Goal: Book appointment/travel/reservation

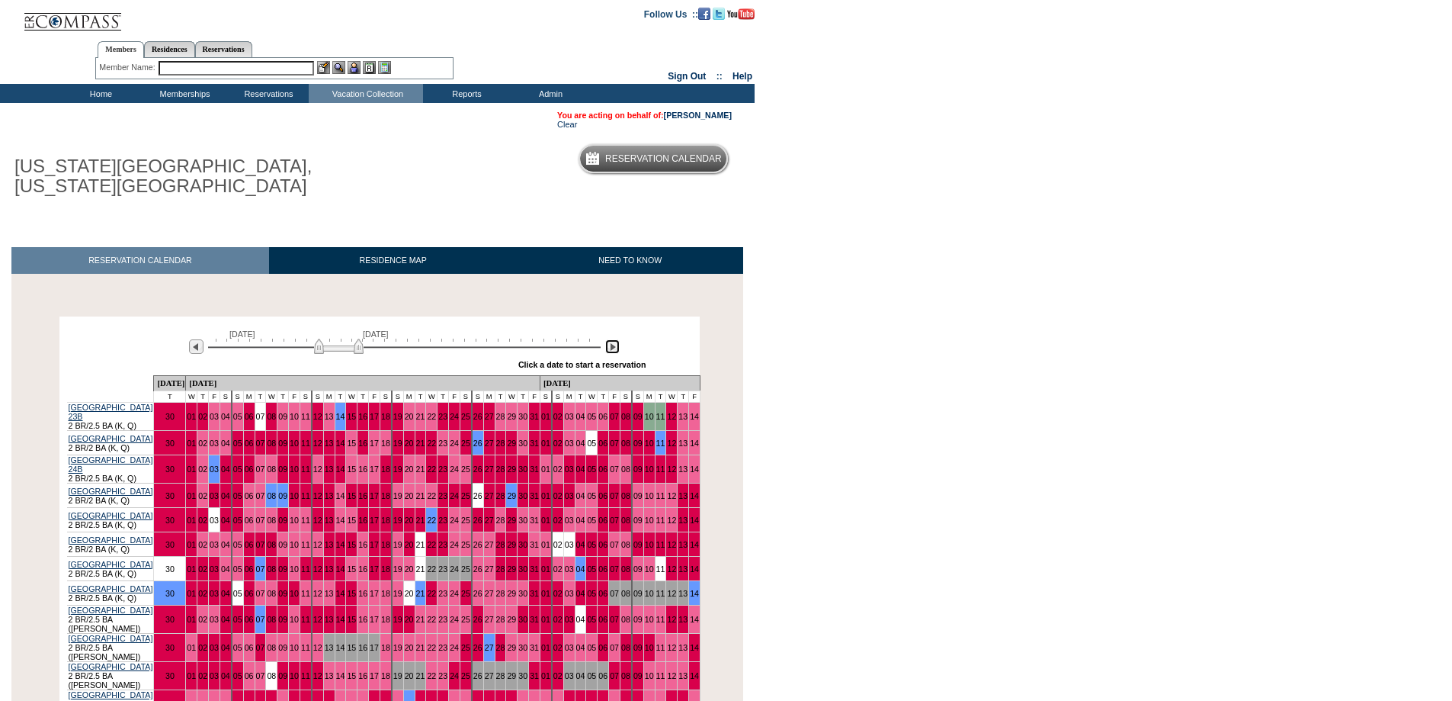
click at [613, 349] on img at bounding box center [612, 346] width 14 height 14
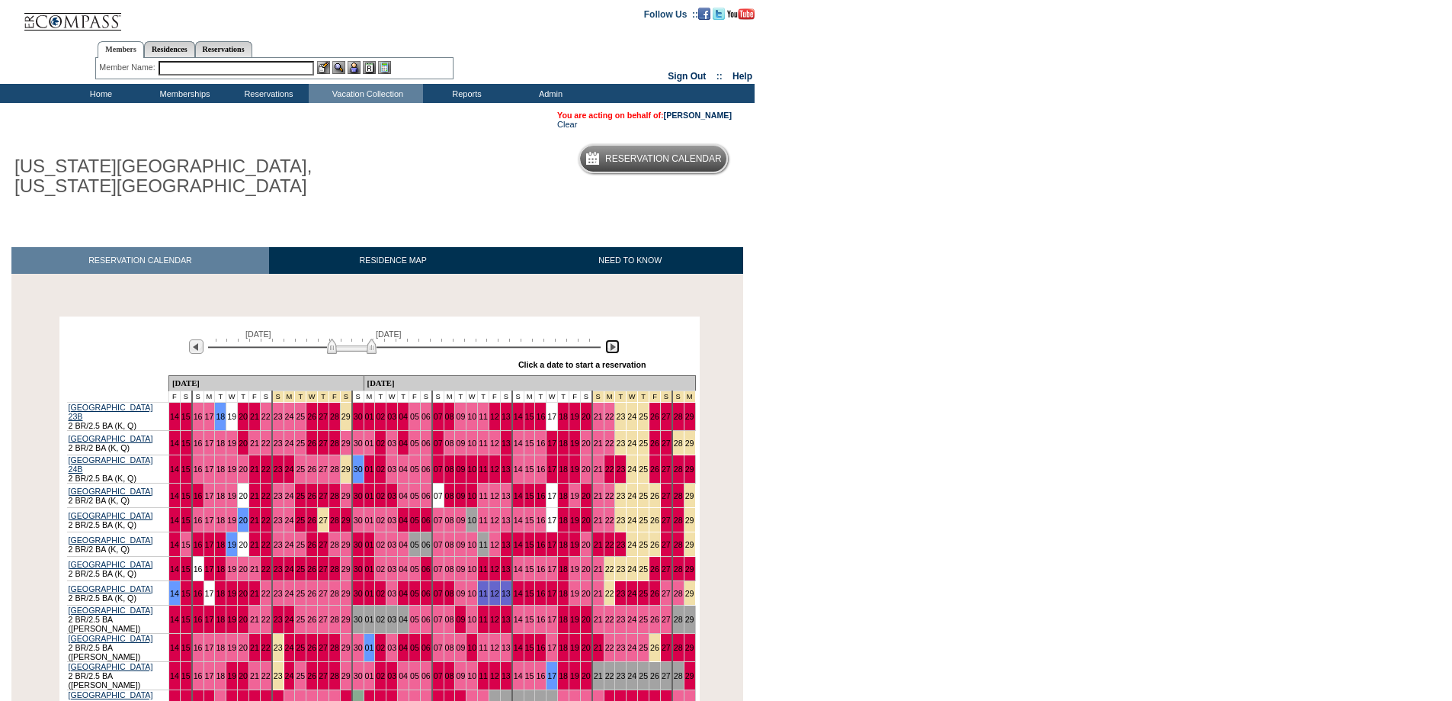
click at [613, 349] on img at bounding box center [612, 346] width 14 height 14
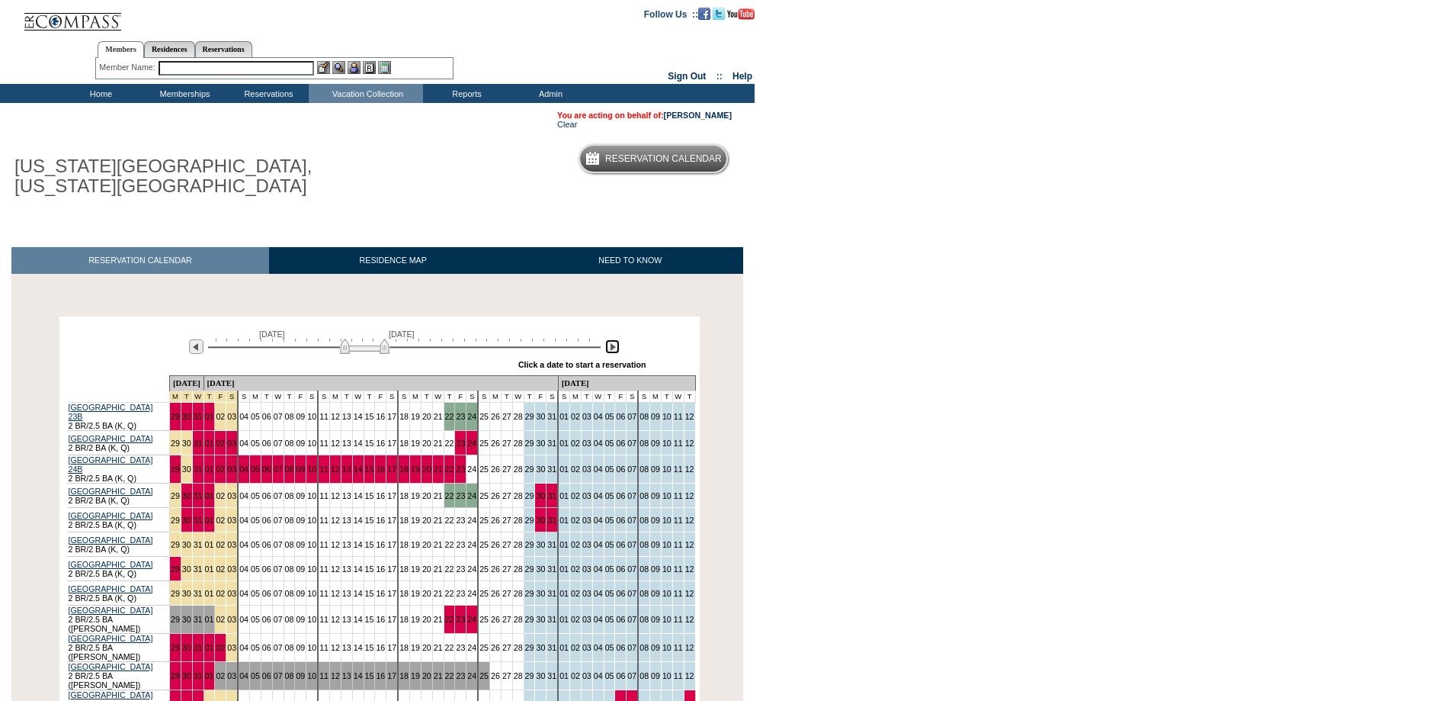
click at [610, 348] on img at bounding box center [612, 346] width 14 height 14
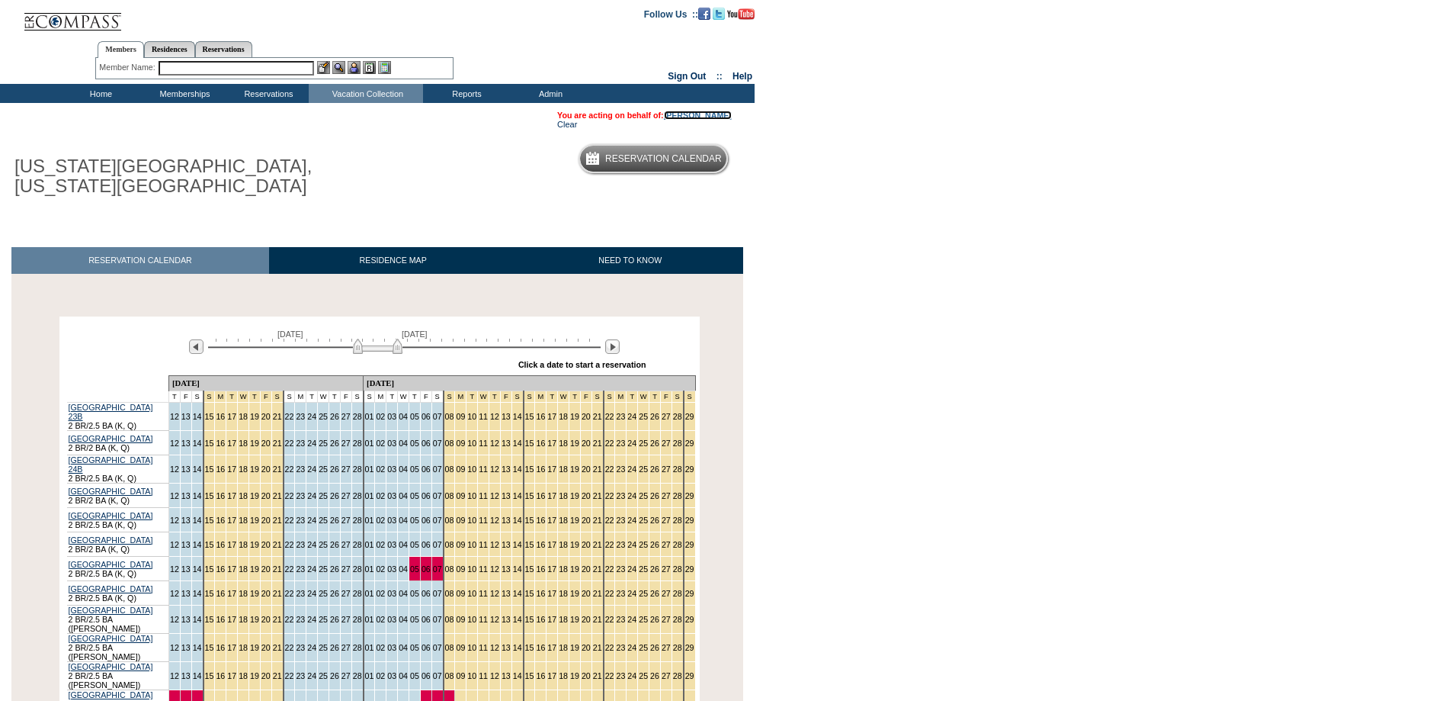
click at [708, 113] on link "[PERSON_NAME]" at bounding box center [698, 115] width 68 height 9
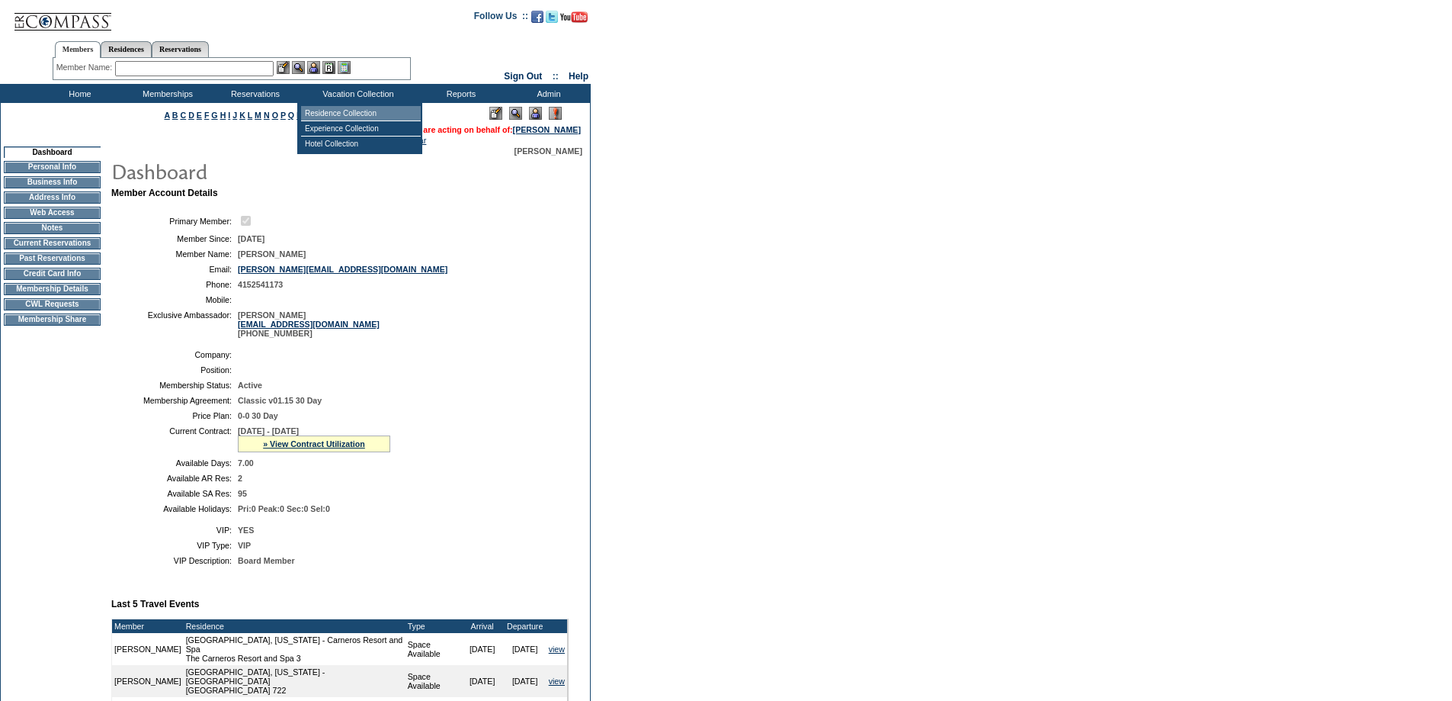
click at [365, 110] on td "Residence Collection" at bounding box center [361, 113] width 120 height 15
